Goal: Transaction & Acquisition: Purchase product/service

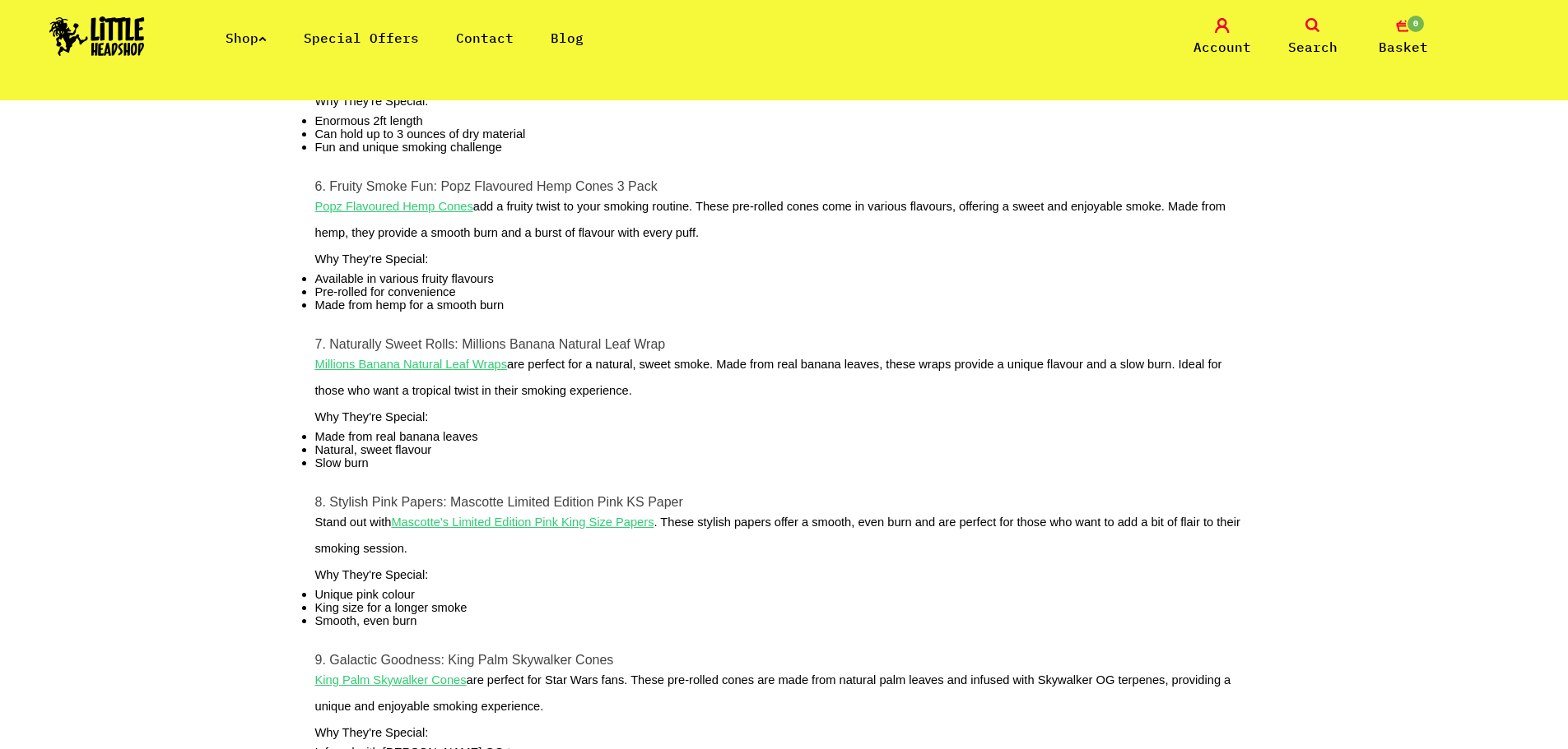
scroll to position [1398, 0]
click at [461, 368] on u "Millions Banana Natural Leaf Wraps" at bounding box center [411, 360] width 193 height 13
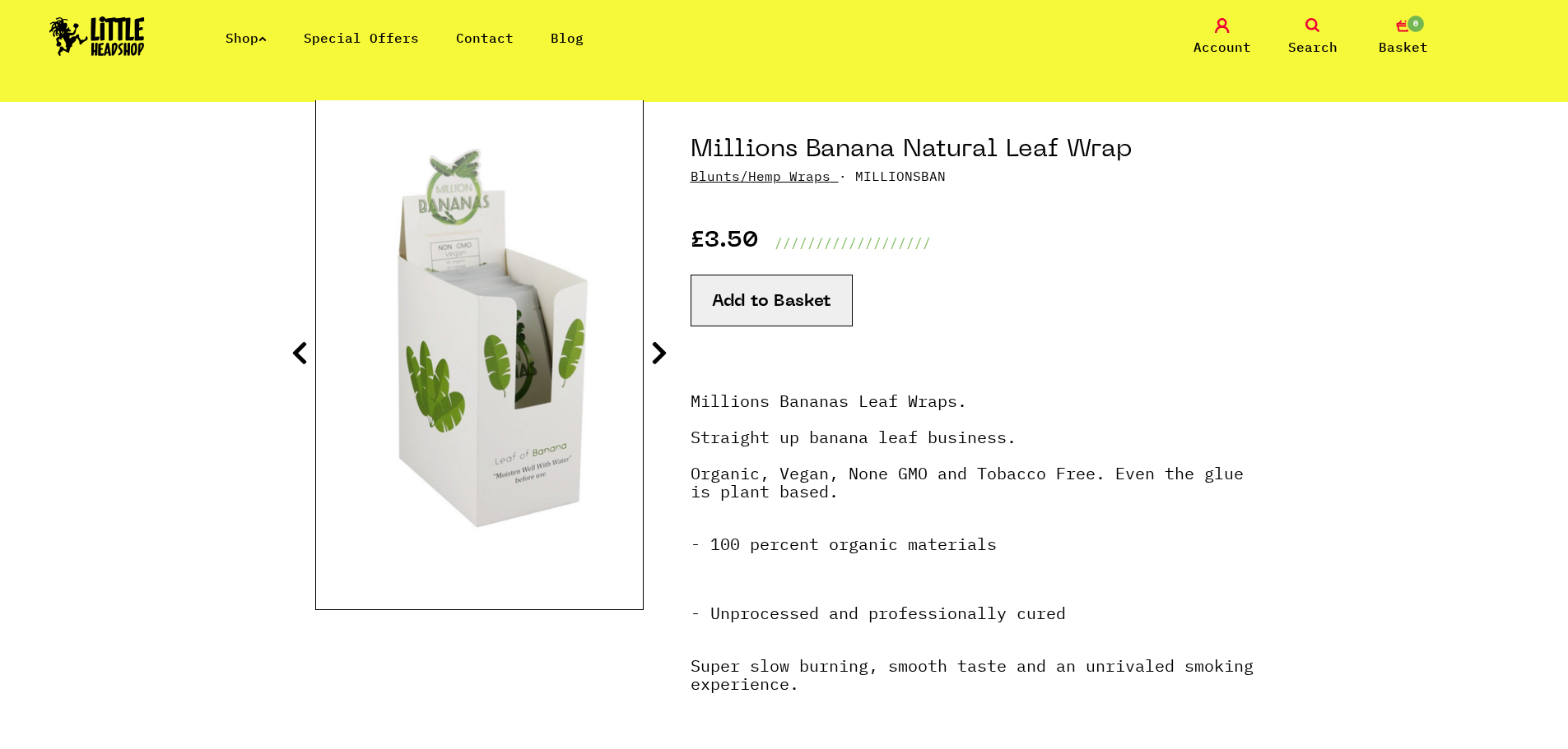
scroll to position [164, 0]
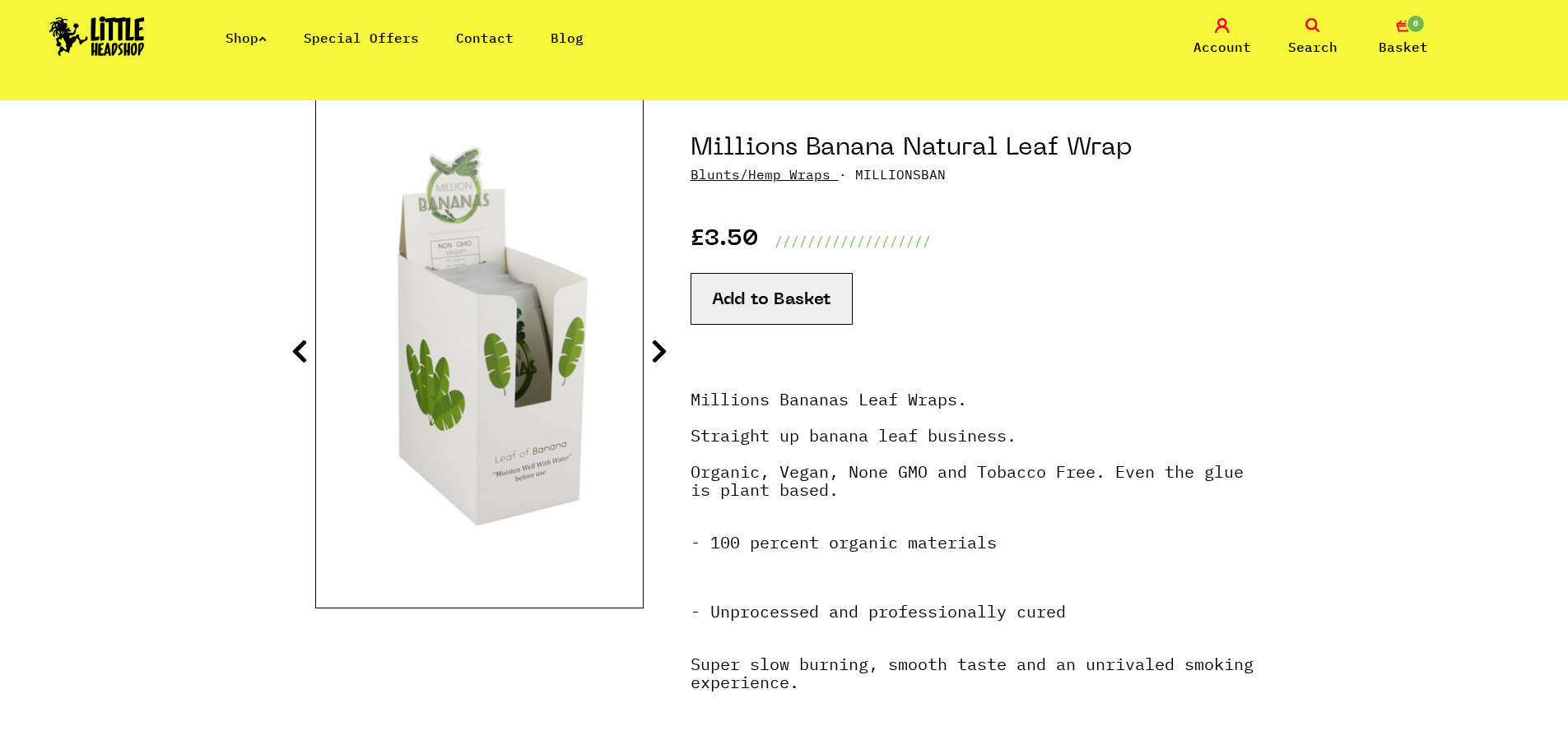
click at [661, 358] on icon at bounding box center [659, 351] width 17 height 27
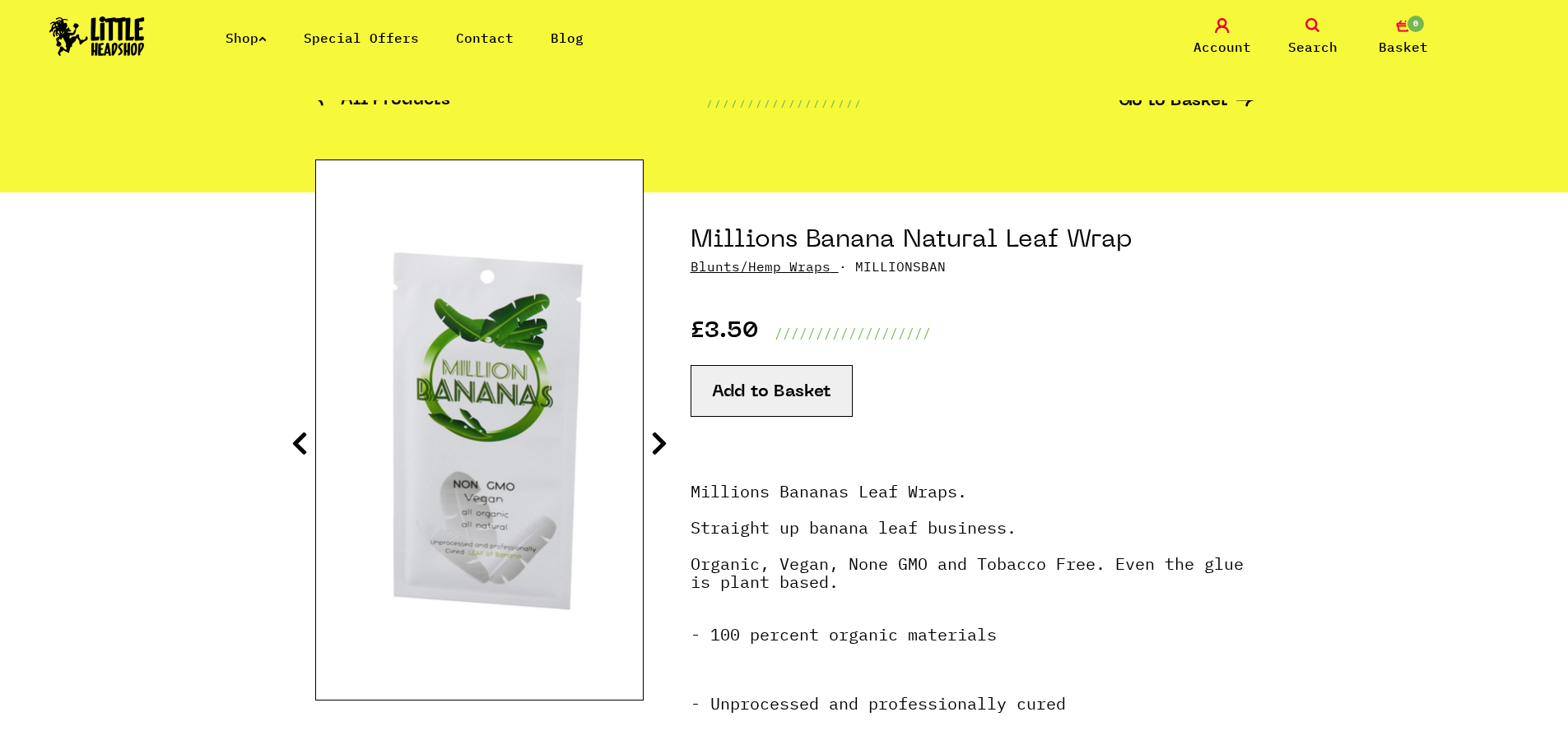
scroll to position [0, 0]
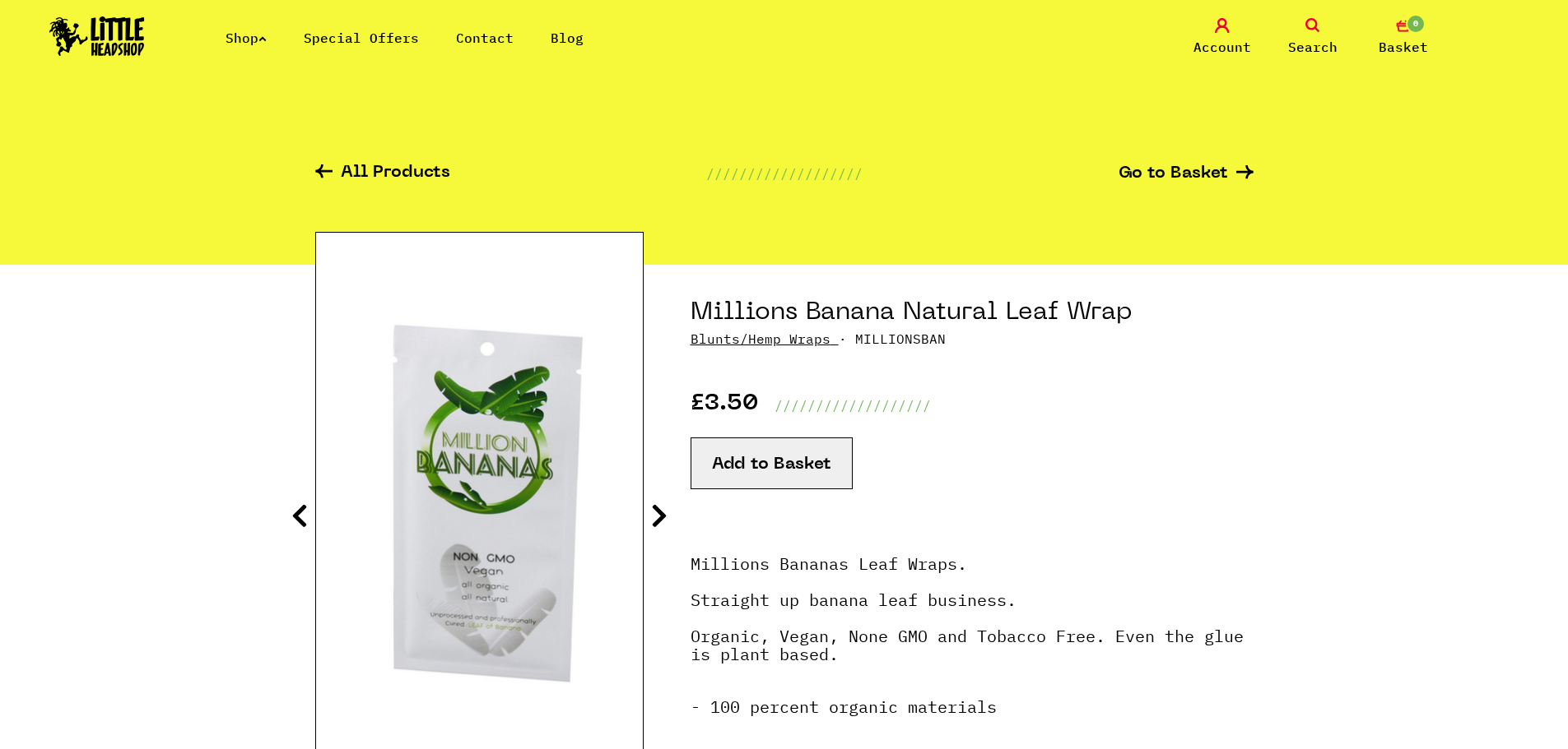
click at [329, 178] on icon at bounding box center [323, 171] width 17 height 14
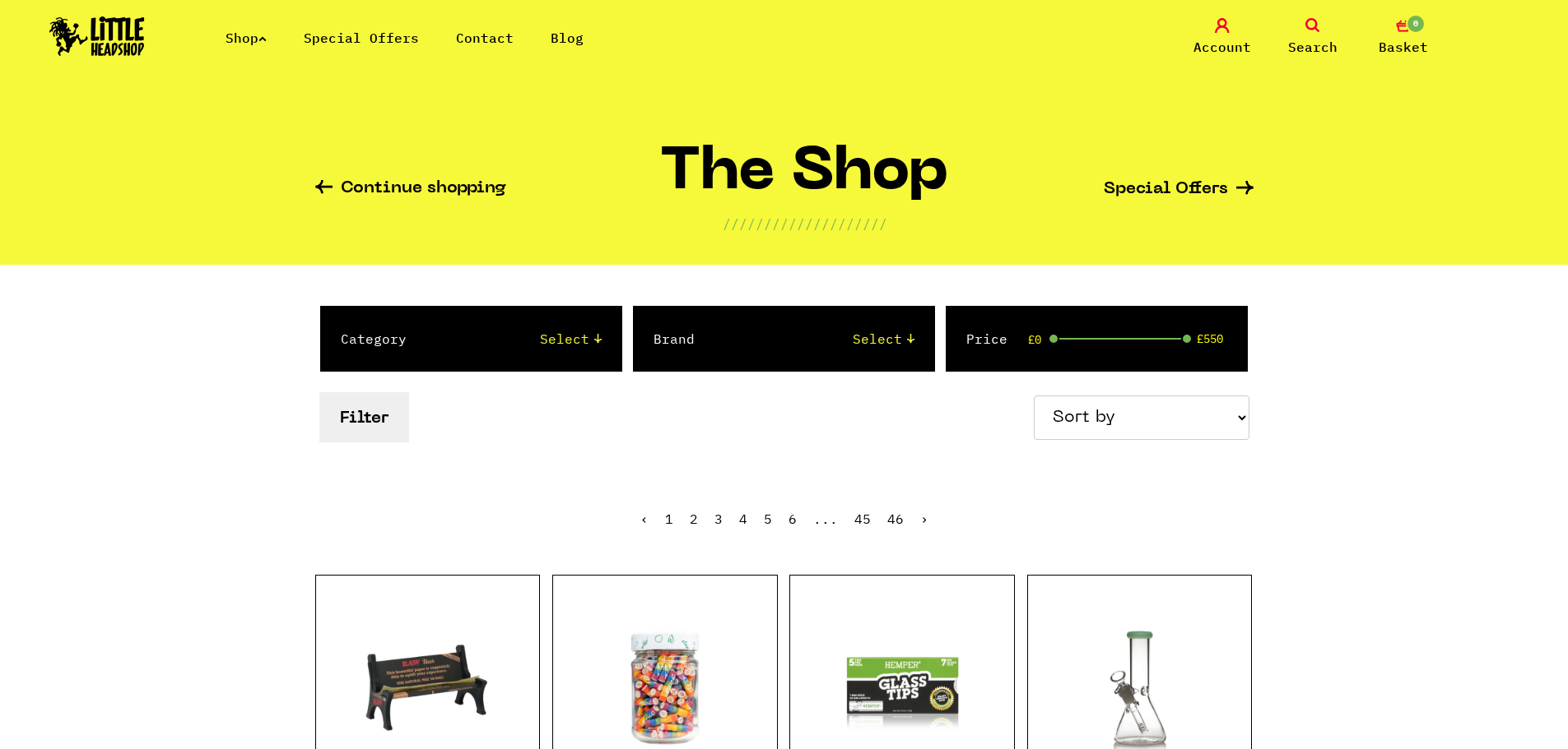
click at [265, 41] on icon at bounding box center [262, 39] width 8 height 7
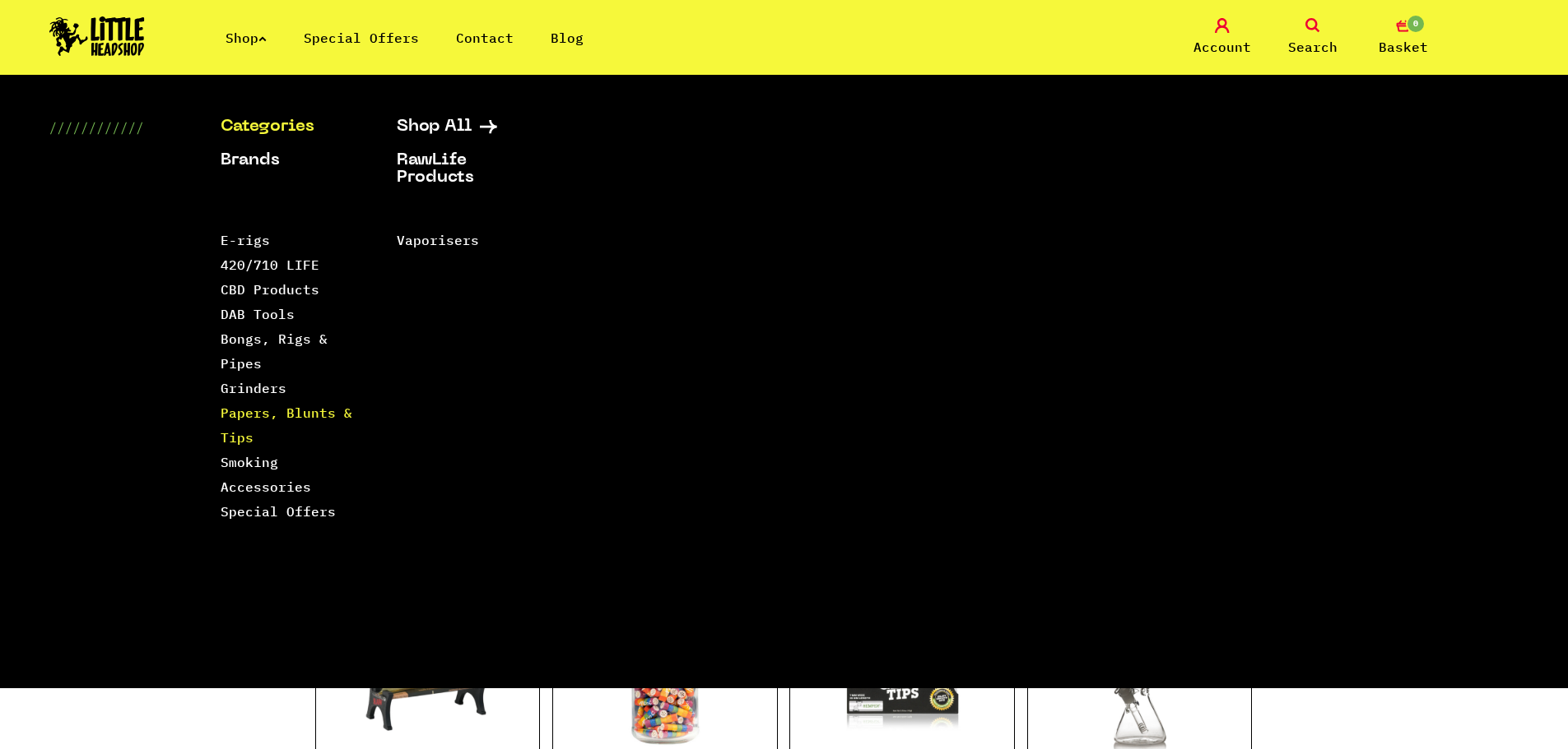
click at [239, 406] on link "Papers, Blunts & Tips" at bounding box center [286, 425] width 132 height 42
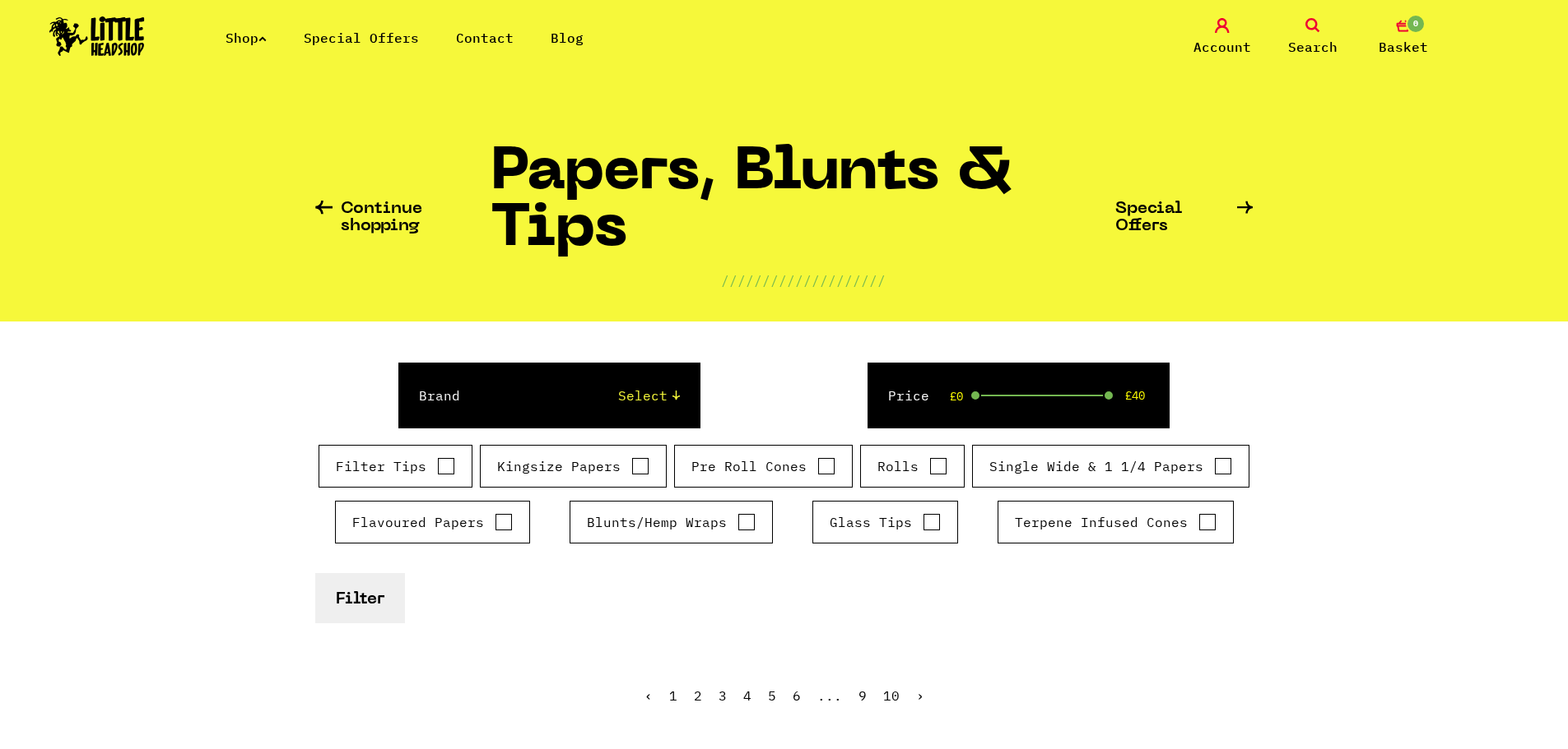
click at [1048, 470] on label "Single Wide & 1 1/4 Papers" at bounding box center [1110, 466] width 243 height 20
click at [1214, 470] on input "Single Wide & 1 1/4 Papers" at bounding box center [1223, 466] width 18 height 17
checkbox input "true"
click at [641, 466] on input "Kingsize Papers" at bounding box center [640, 466] width 18 height 17
checkbox input "true"
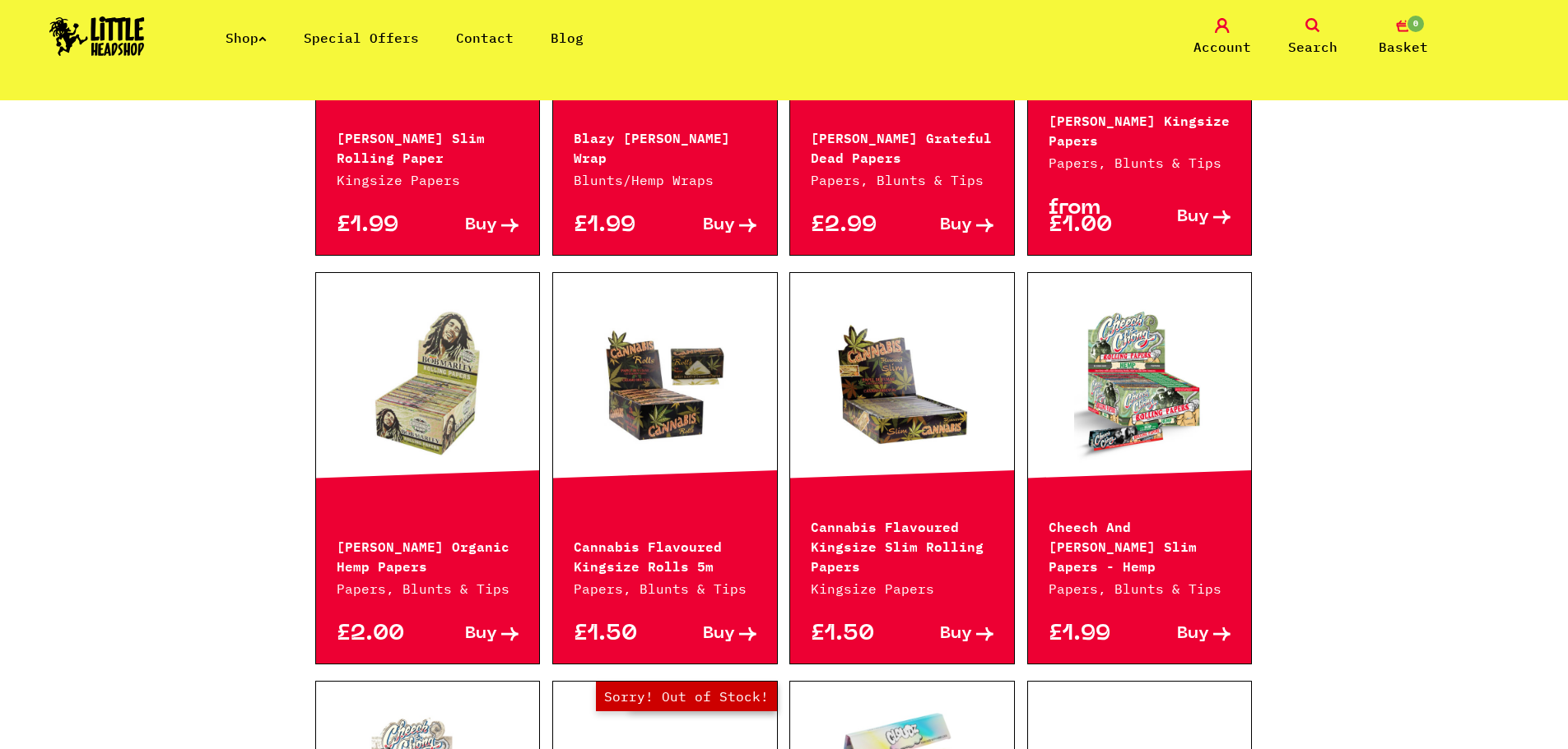
scroll to position [1316, 0]
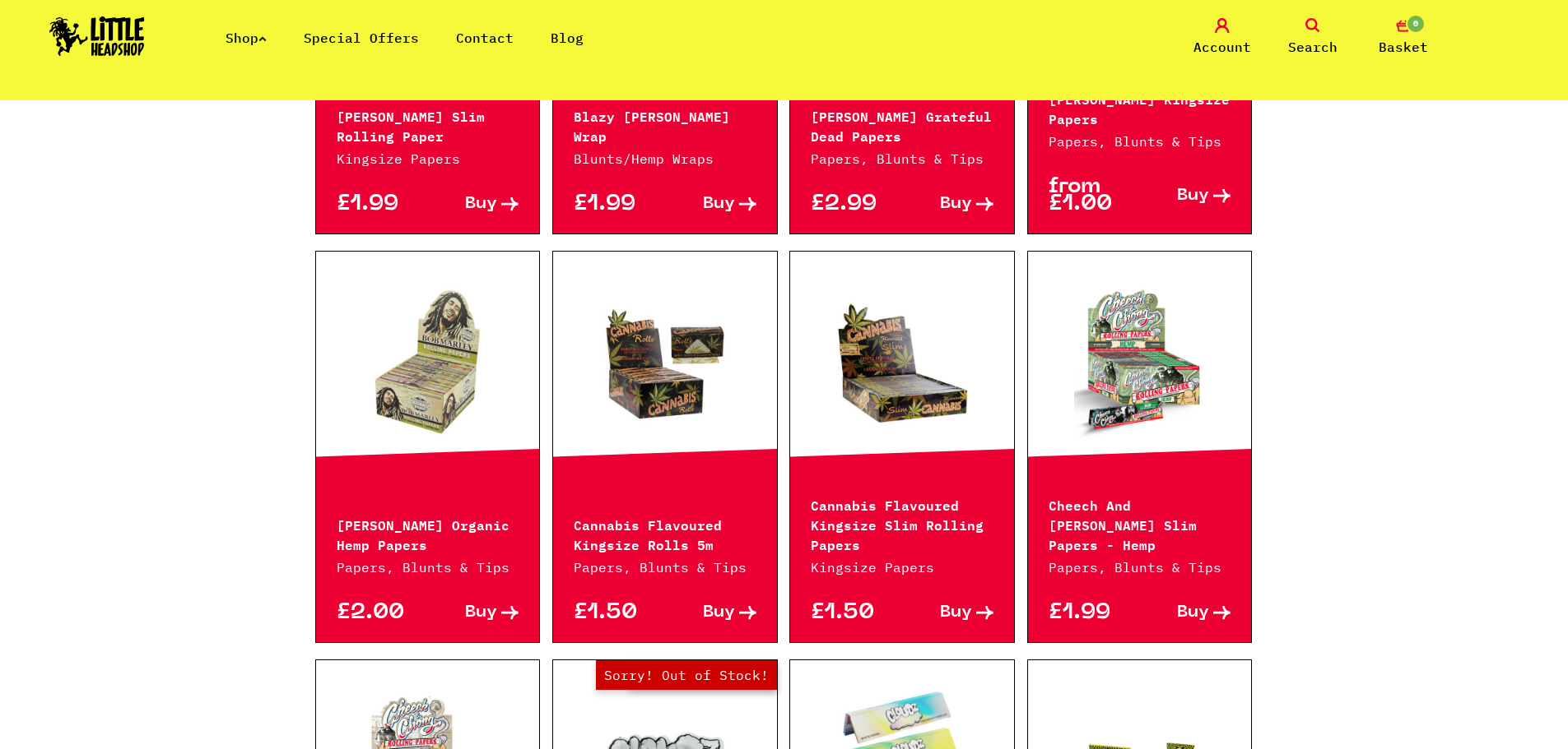
click at [655, 378] on link at bounding box center [665, 362] width 224 height 164
click at [947, 300] on link at bounding box center [902, 362] width 224 height 164
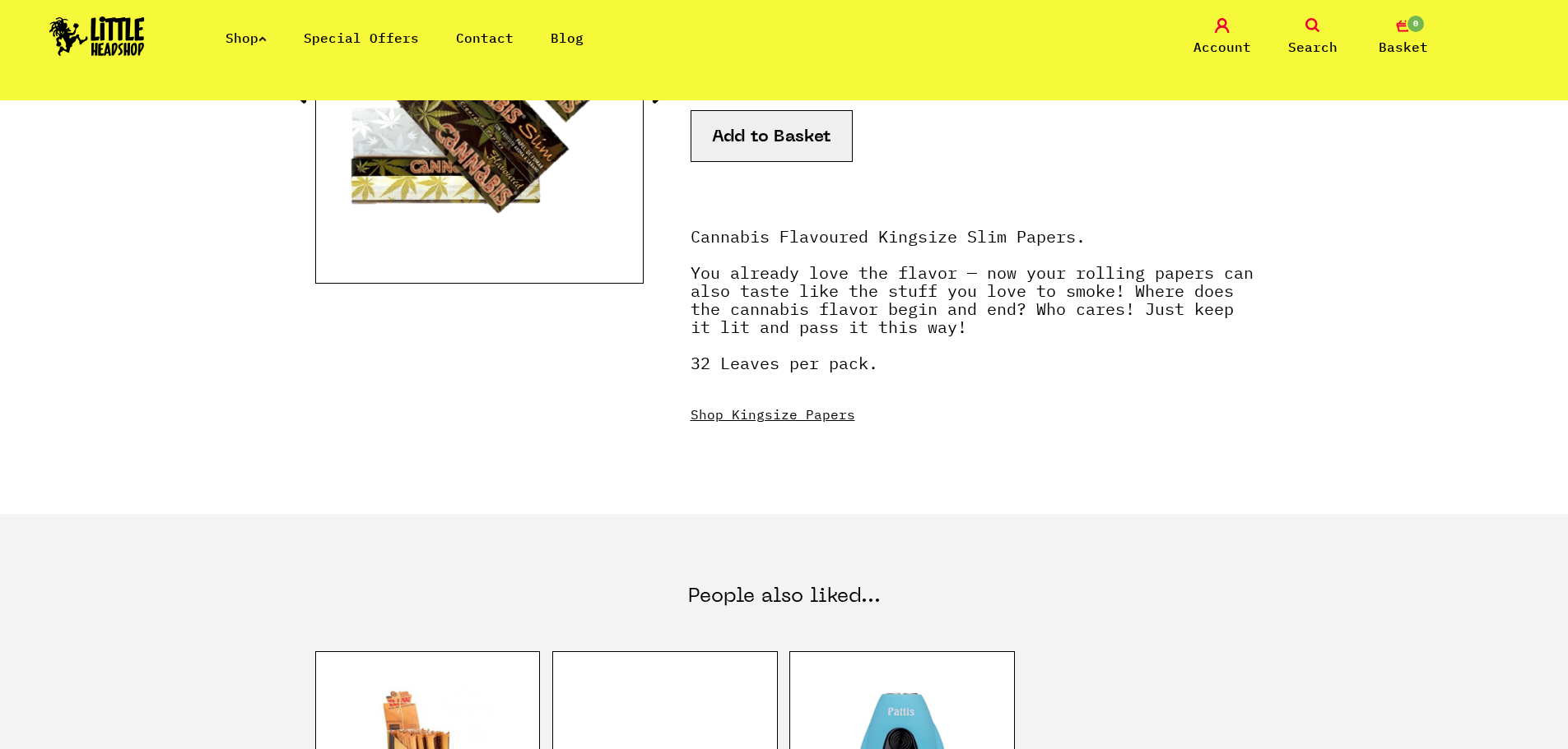
scroll to position [52, 0]
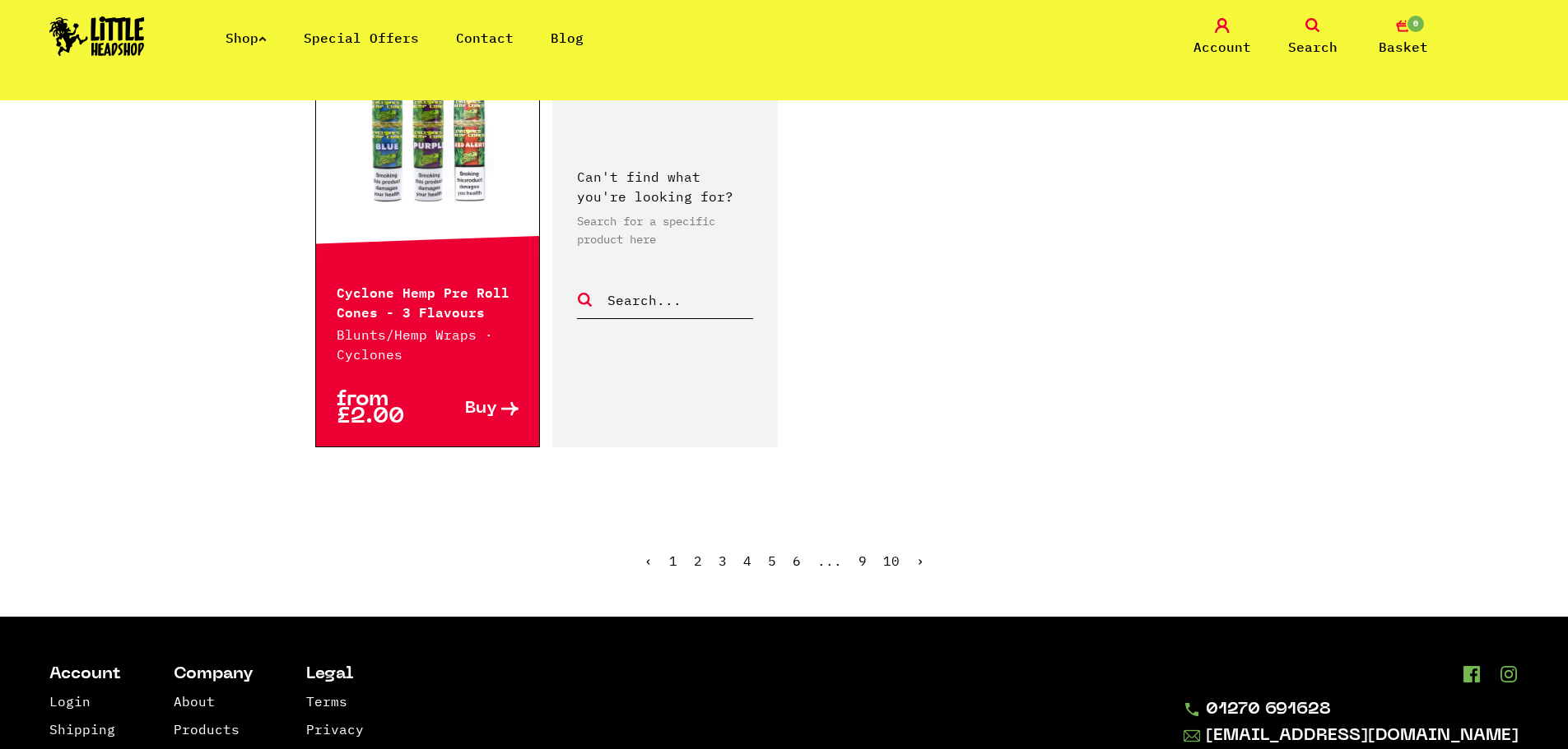
scroll to position [2796, 0]
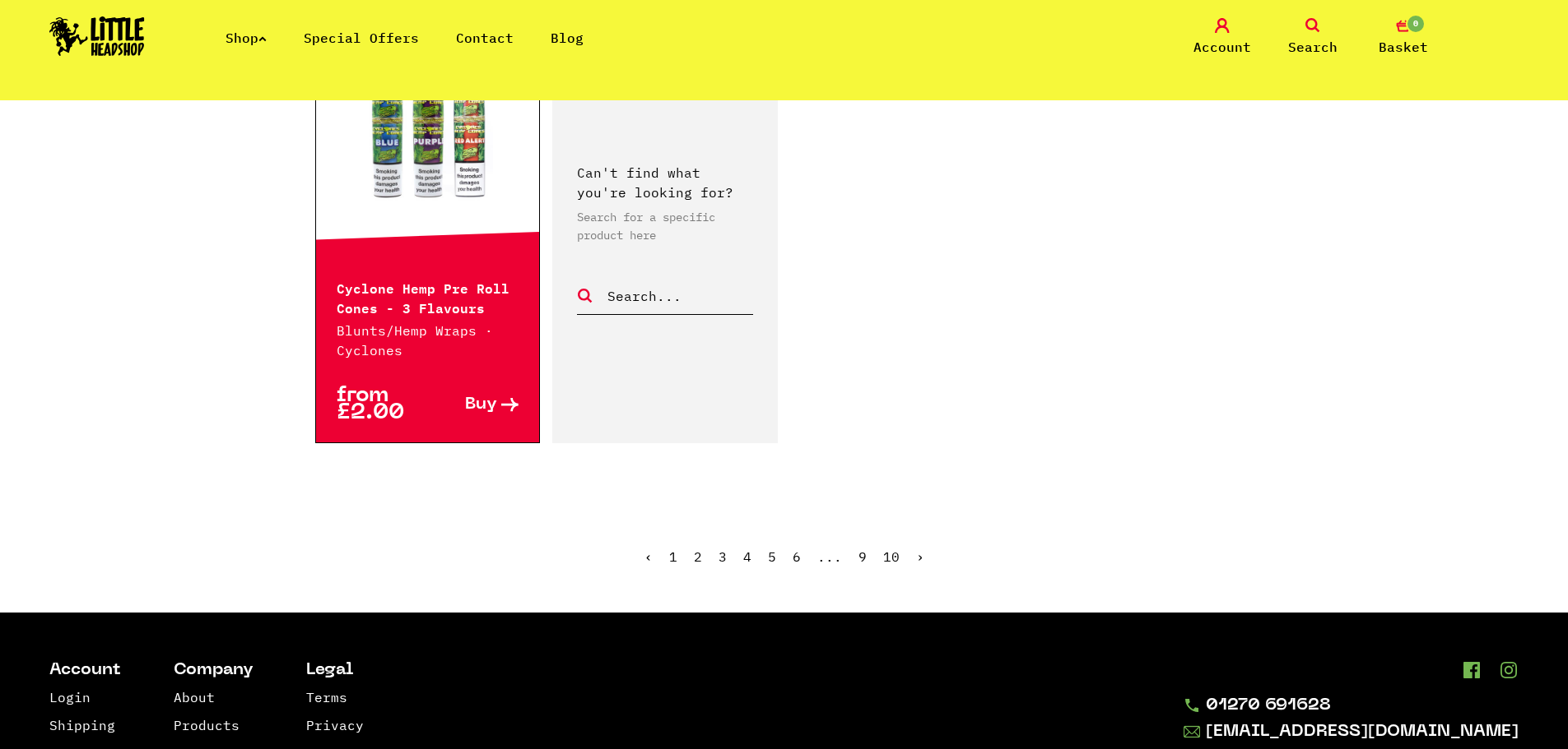
click at [919, 548] on link "›" at bounding box center [920, 556] width 8 height 17
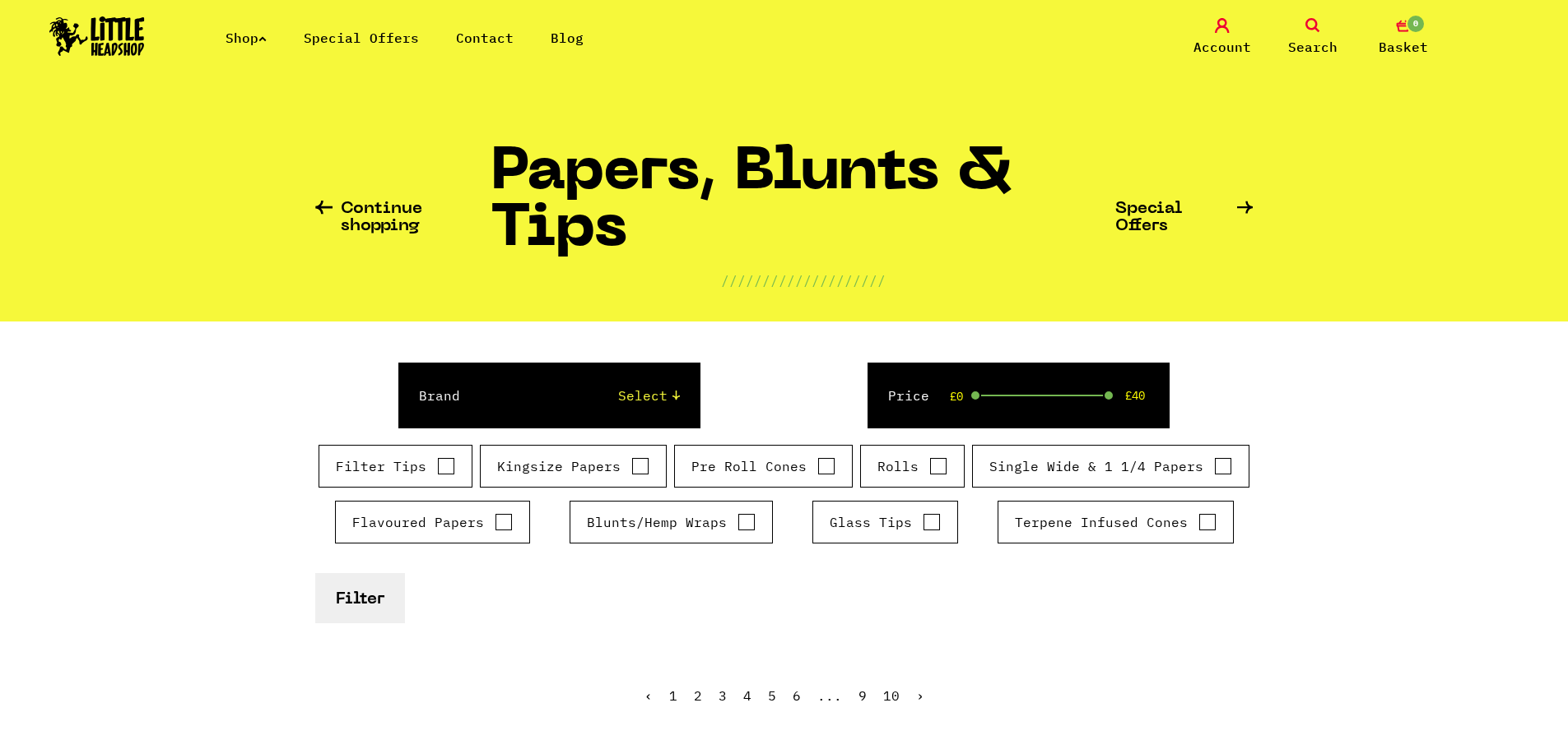
click at [602, 468] on label "Kingsize Papers" at bounding box center [573, 466] width 152 height 20
click at [632, 468] on input "Kingsize Papers" at bounding box center [640, 466] width 18 height 17
checkbox input "true"
click at [1097, 455] on div "Single Wide & 1 1/4 Papers" at bounding box center [1111, 466] width 277 height 43
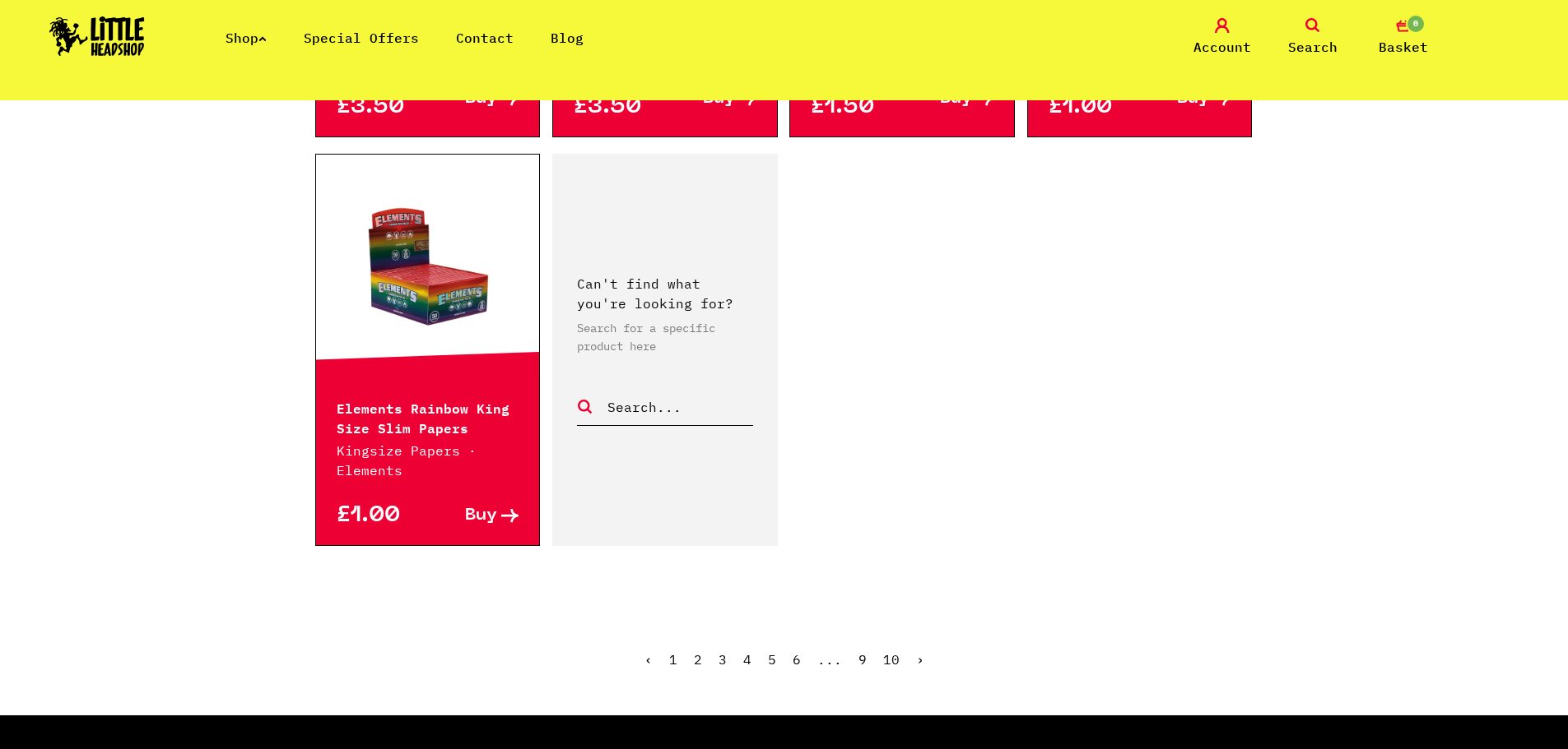
scroll to position [2796, 0]
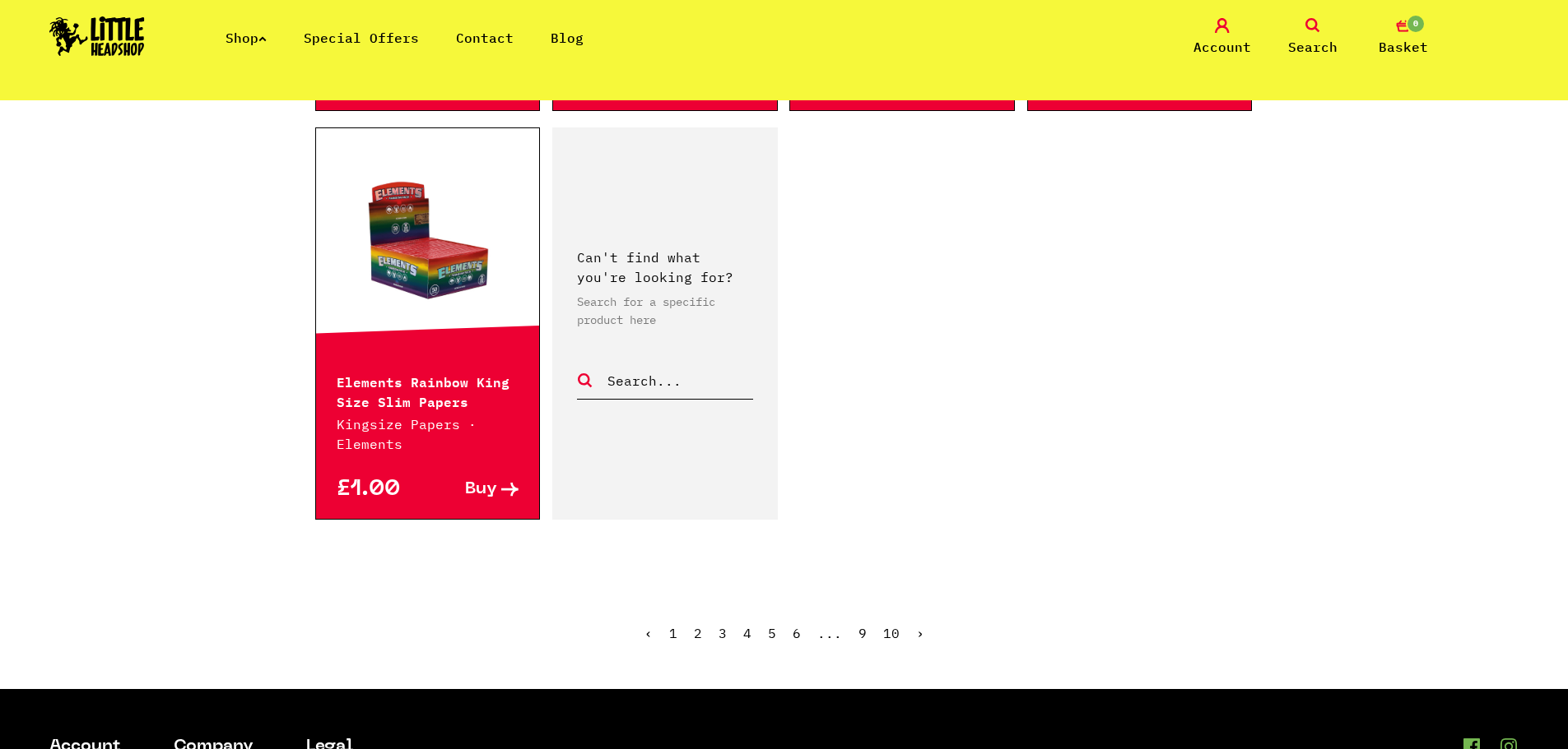
click at [916, 625] on link "›" at bounding box center [920, 633] width 8 height 17
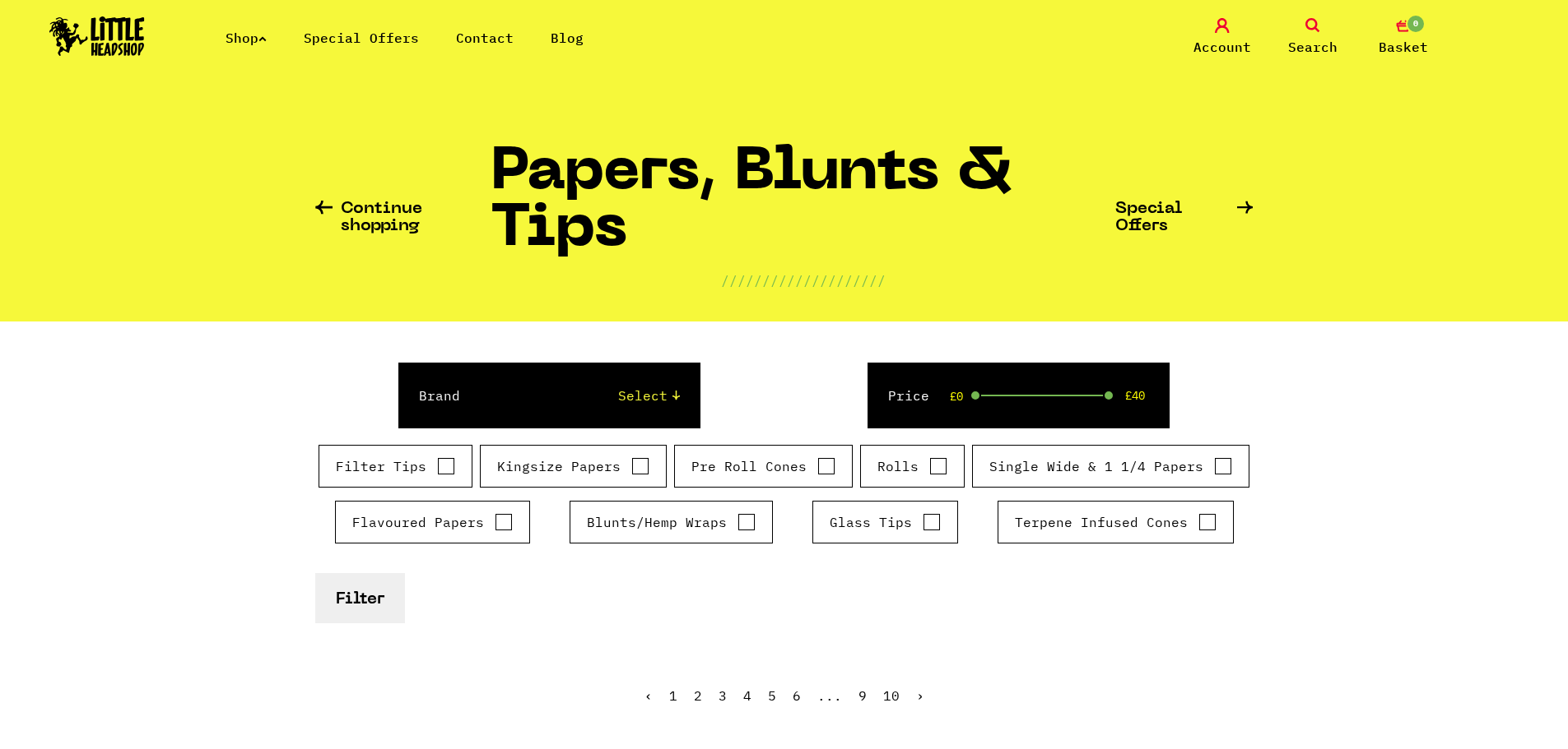
click at [1121, 475] on label "Single Wide & 1 1/4 Papers" at bounding box center [1110, 466] width 243 height 20
click at [1214, 475] on input "Single Wide & 1 1/4 Papers" at bounding box center [1223, 466] width 18 height 17
checkbox input "true"
click at [568, 456] on div "Kingsize Papers" at bounding box center [573, 466] width 187 height 43
click at [578, 468] on label "Kingsize Papers" at bounding box center [573, 466] width 152 height 20
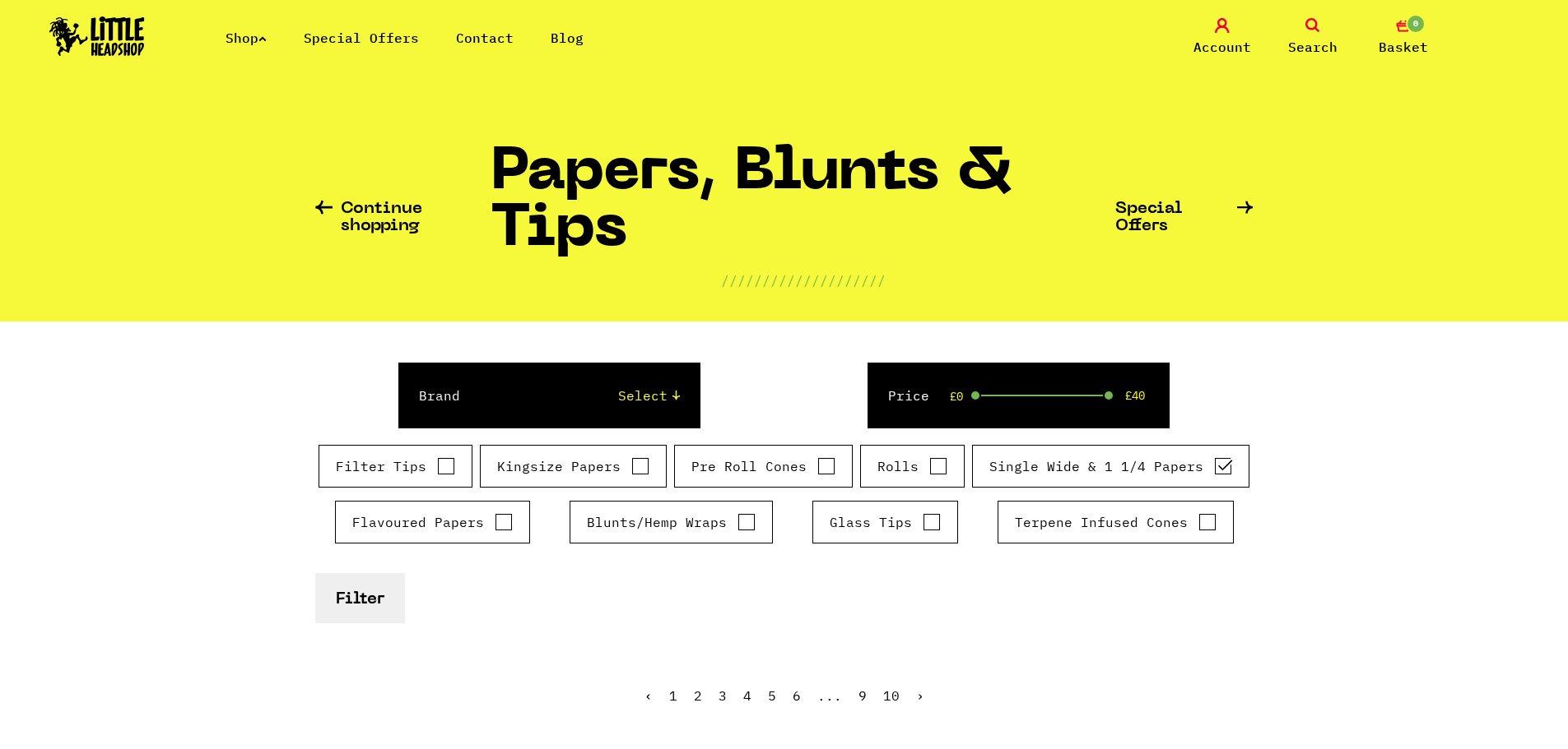
click at [632, 468] on input "Kingsize Papers" at bounding box center [640, 466] width 18 height 17
checkbox input "true"
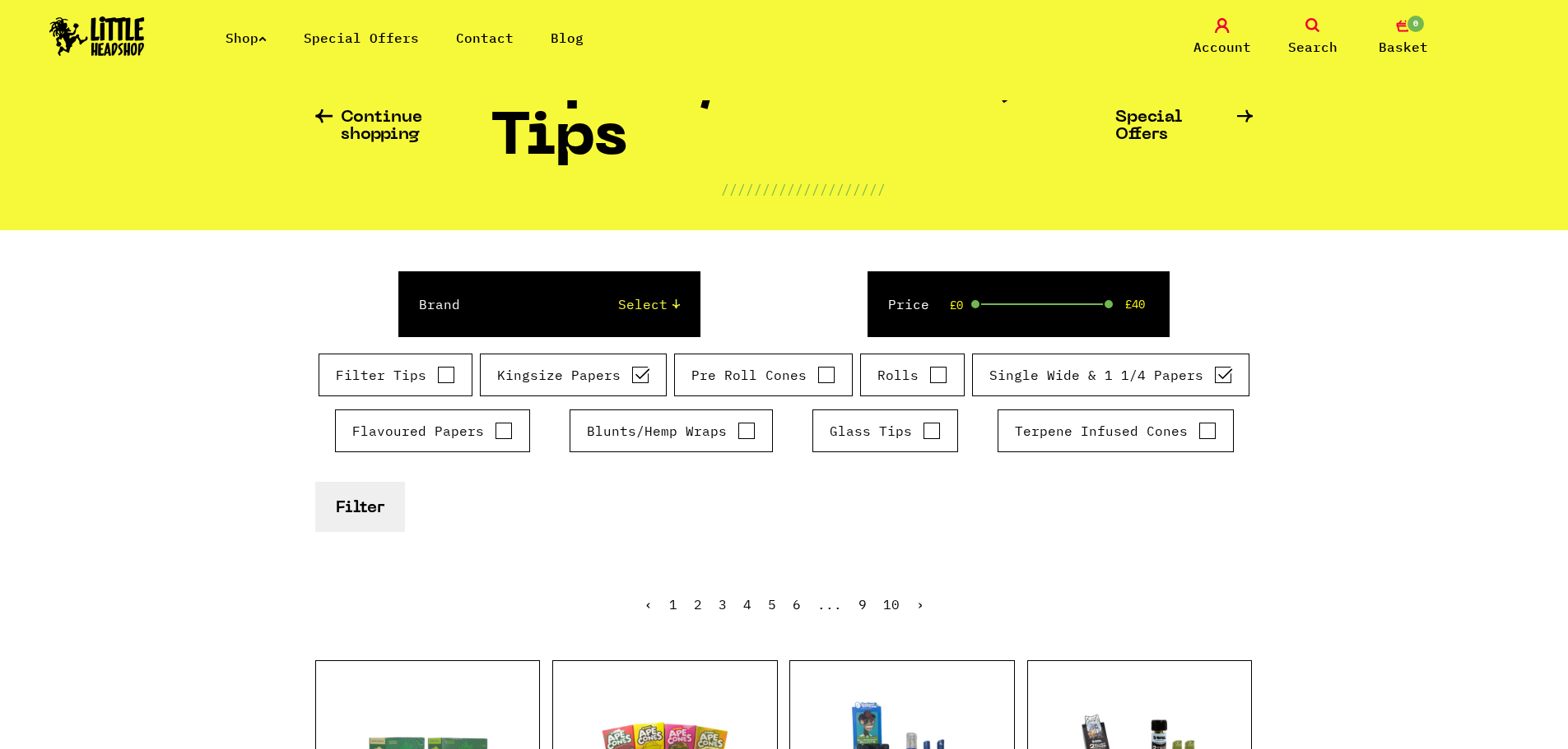
scroll to position [82, 0]
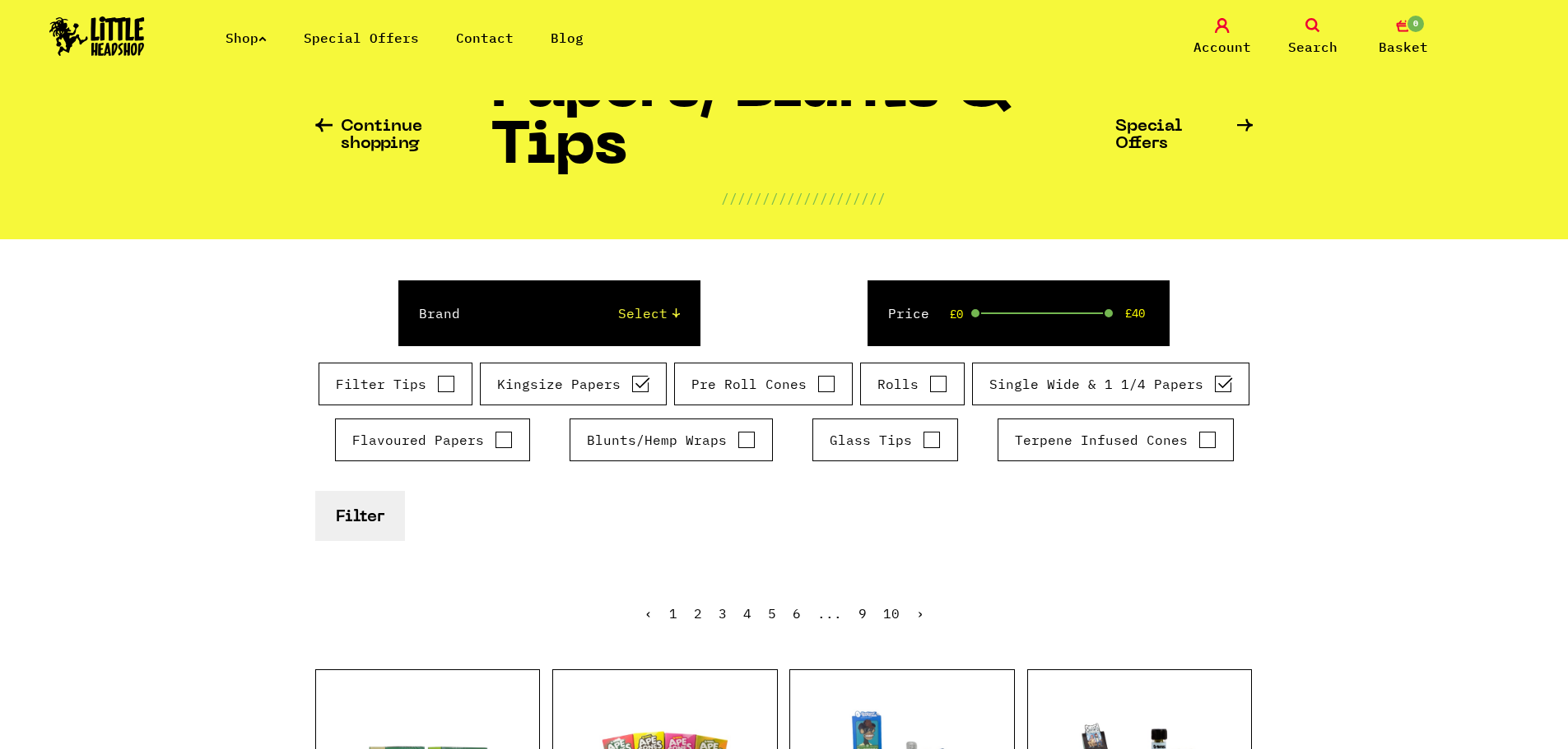
click at [339, 513] on button "Filter" at bounding box center [359, 515] width 90 height 50
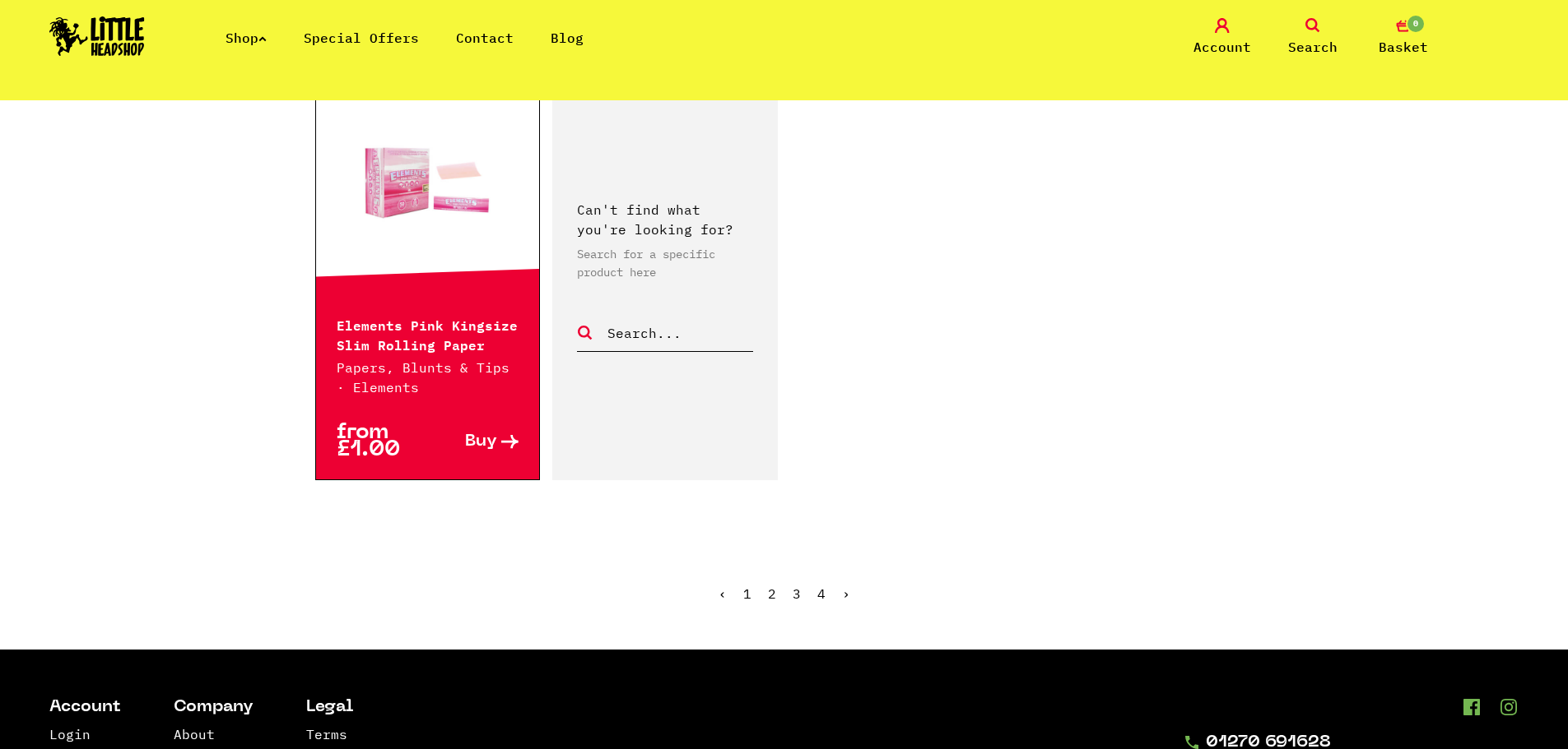
scroll to position [2796, 0]
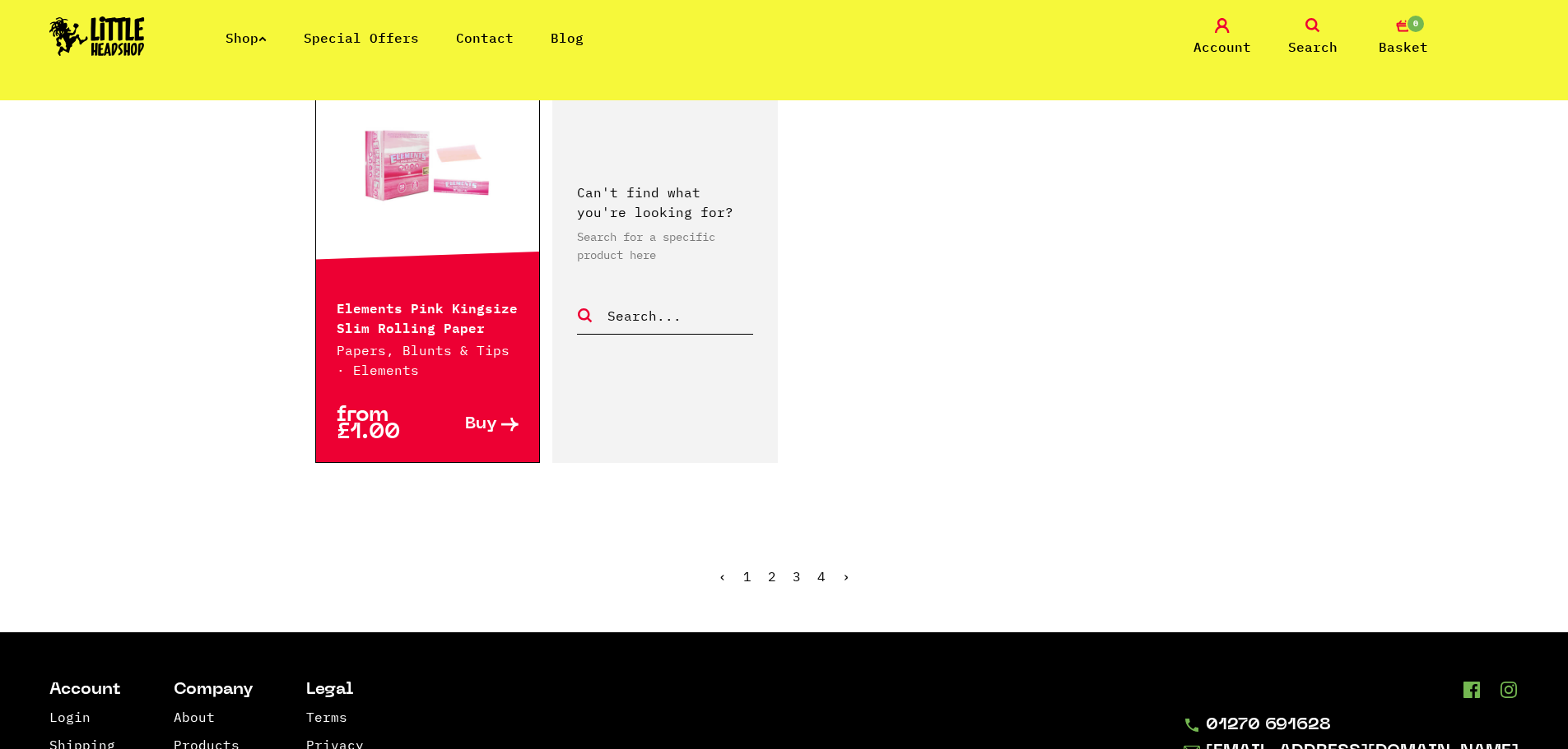
click at [843, 568] on link "›" at bounding box center [845, 576] width 8 height 17
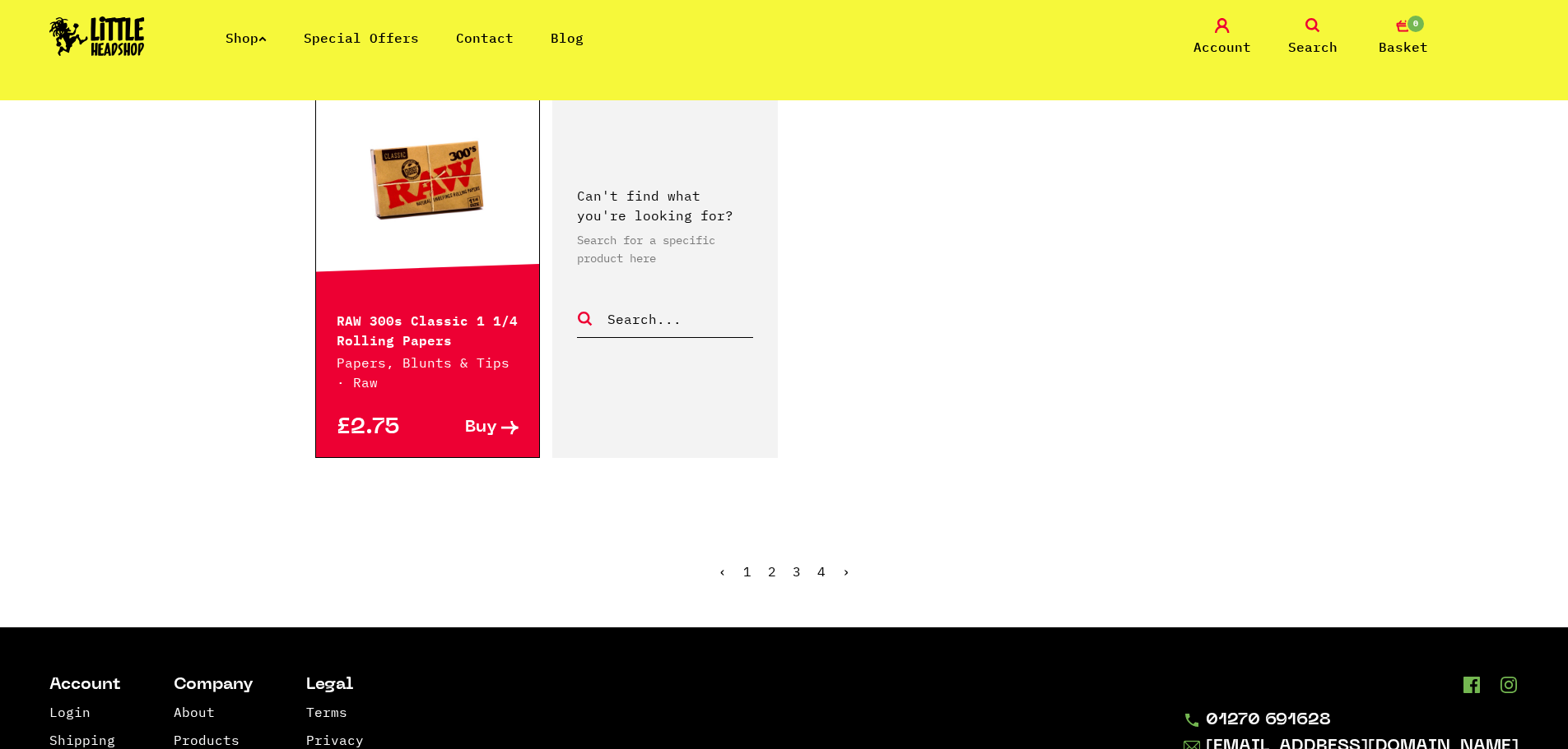
scroll to position [2796, 0]
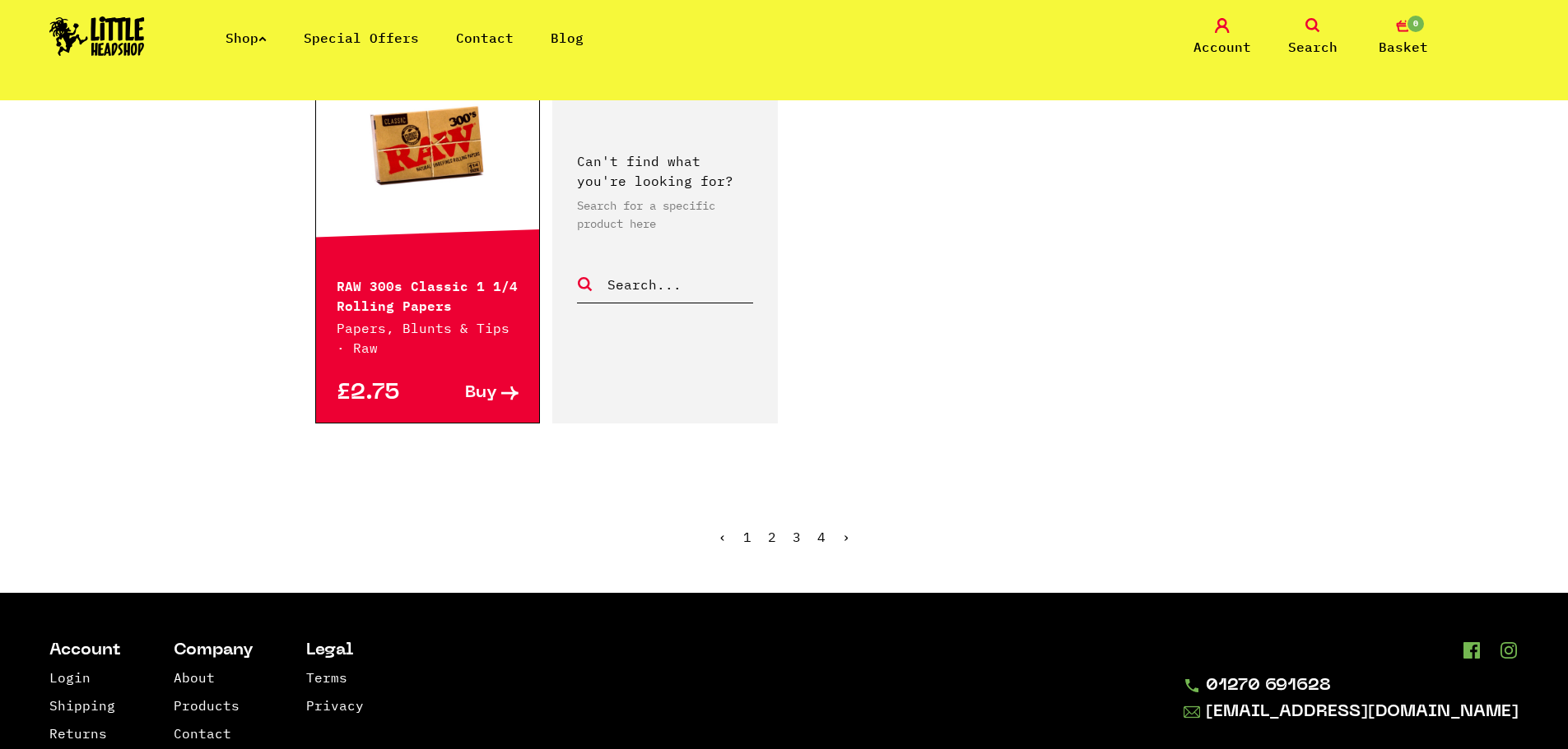
click at [842, 536] on link "›" at bounding box center [845, 536] width 8 height 17
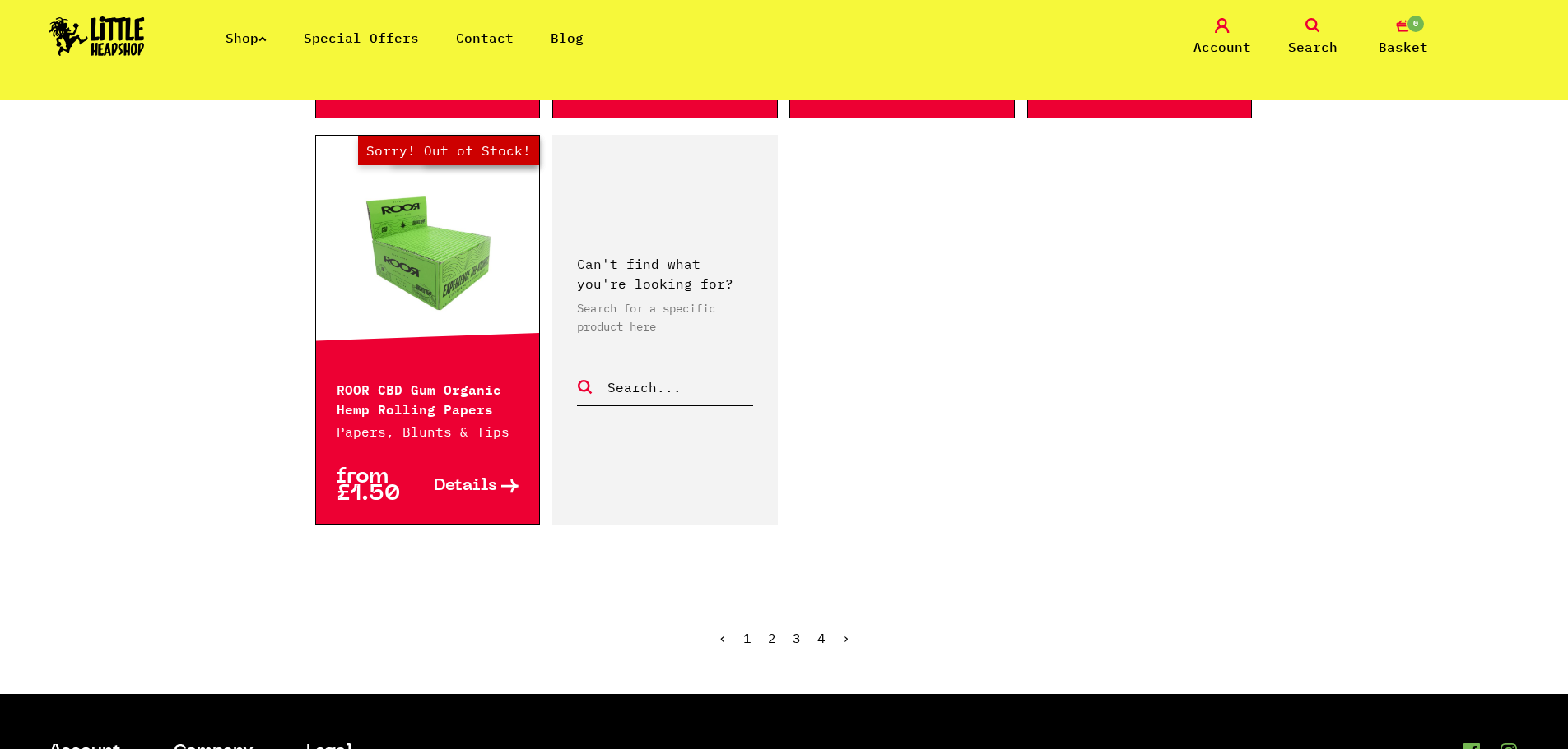
scroll to position [2796, 0]
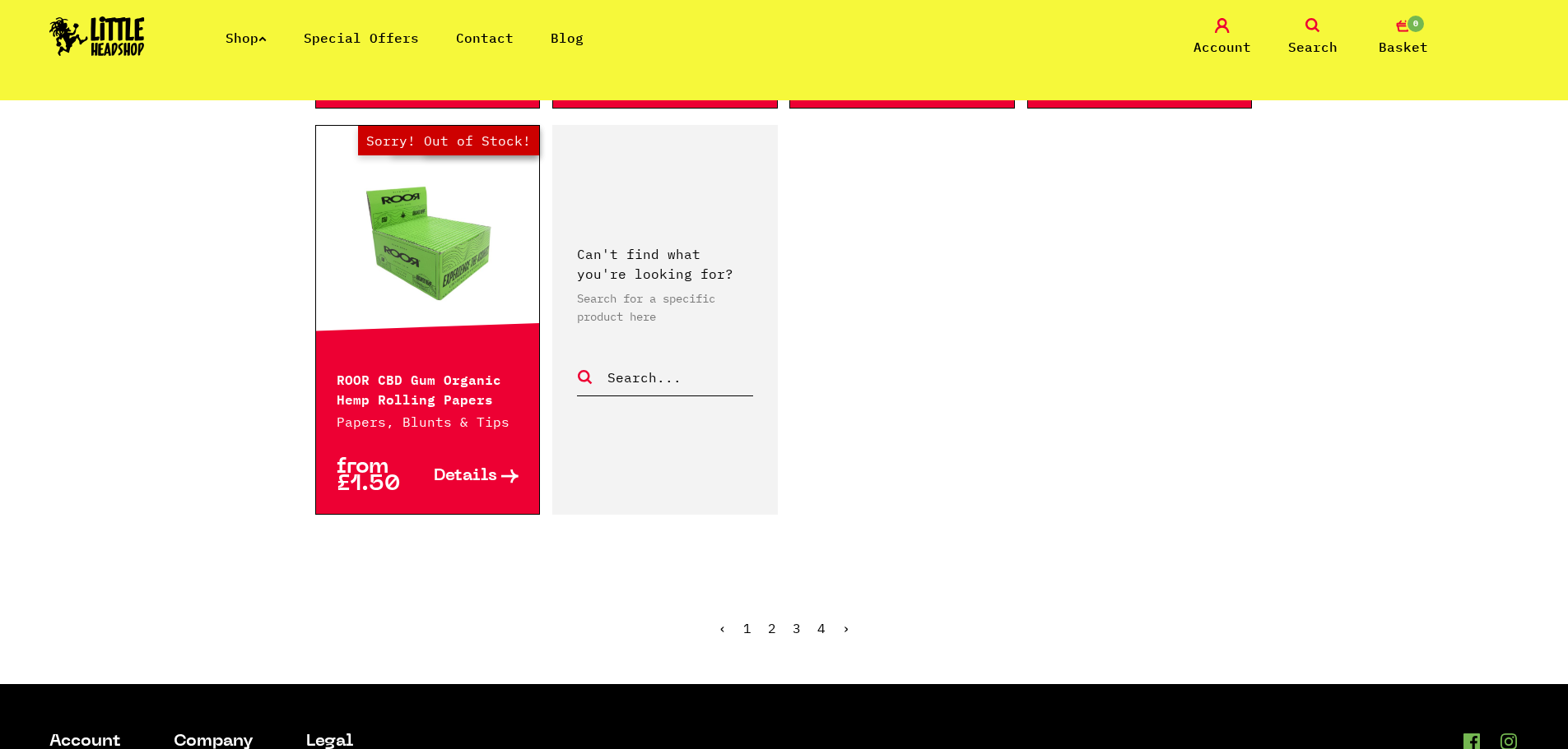
click at [845, 623] on link "›" at bounding box center [845, 628] width 8 height 17
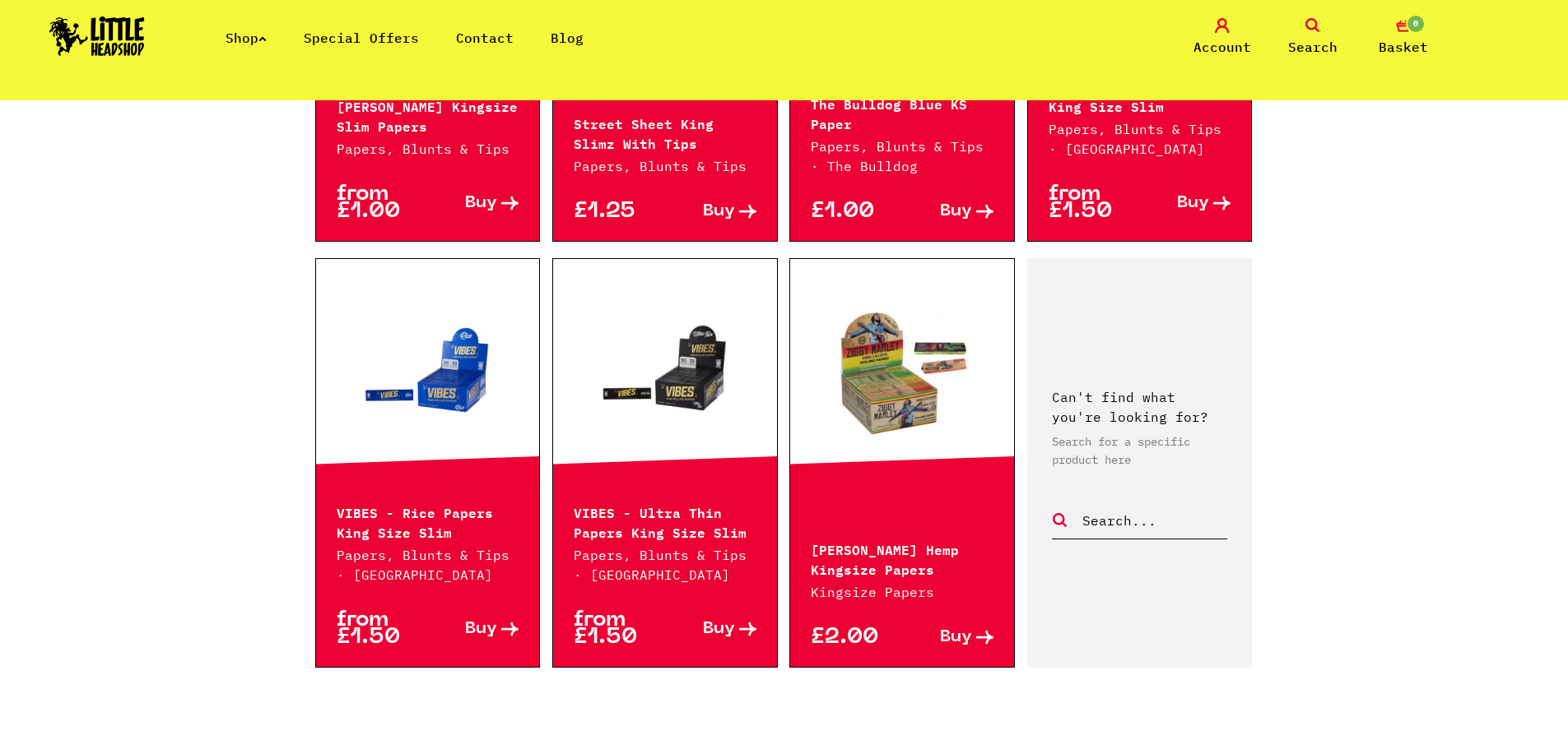
scroll to position [2220, 0]
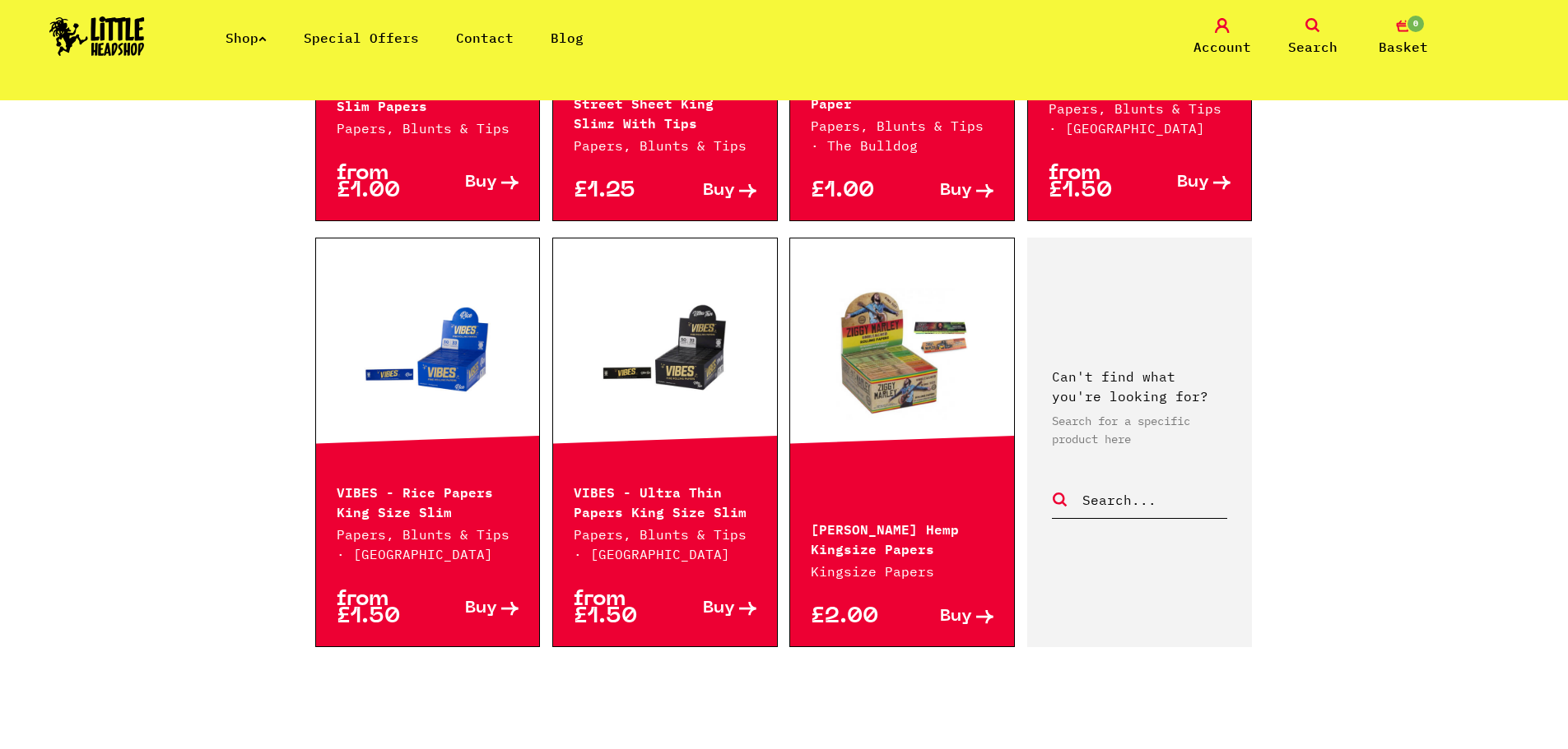
click at [844, 748] on span "›" at bounding box center [845, 761] width 8 height 17
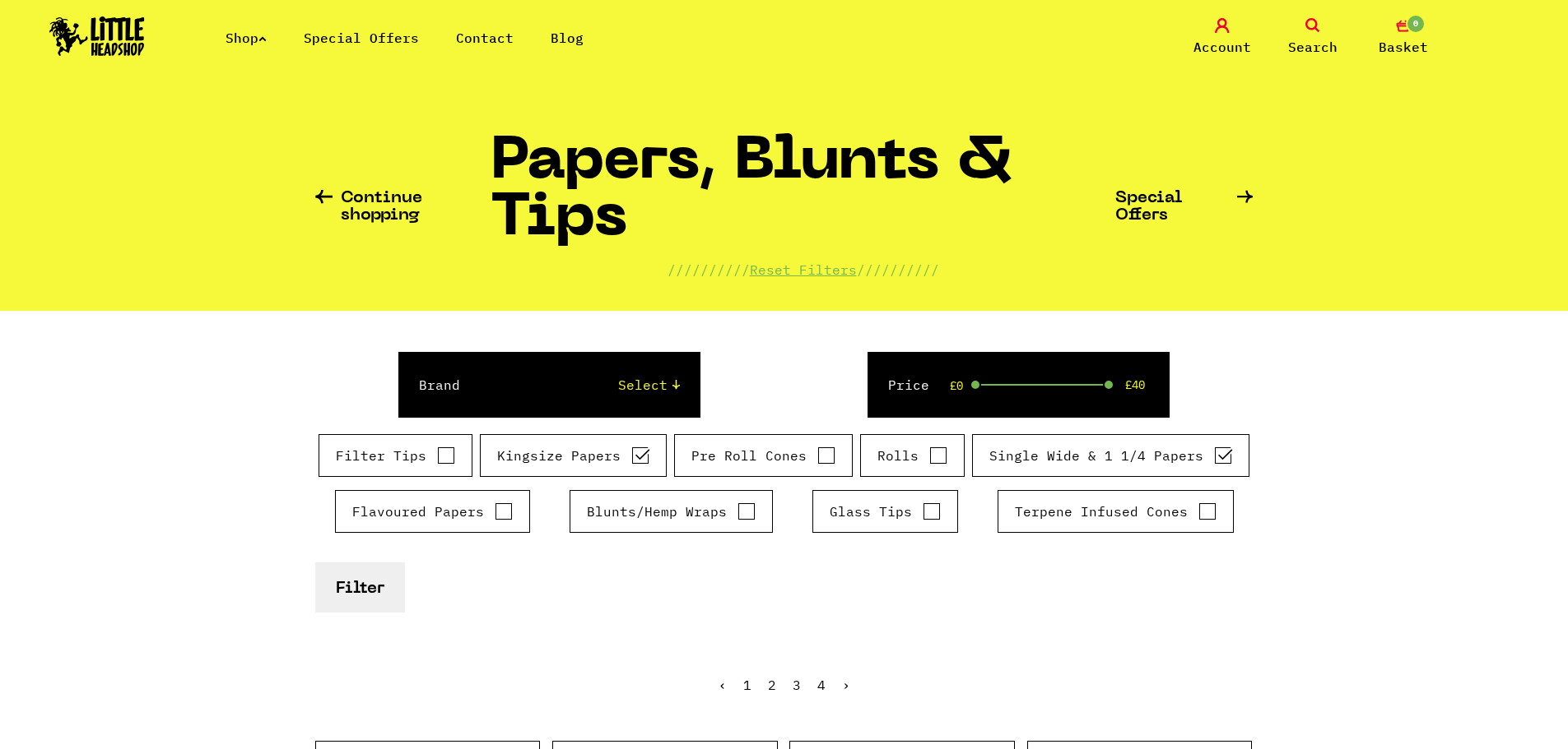
scroll to position [0, 0]
